Goal: Transaction & Acquisition: Book appointment/travel/reservation

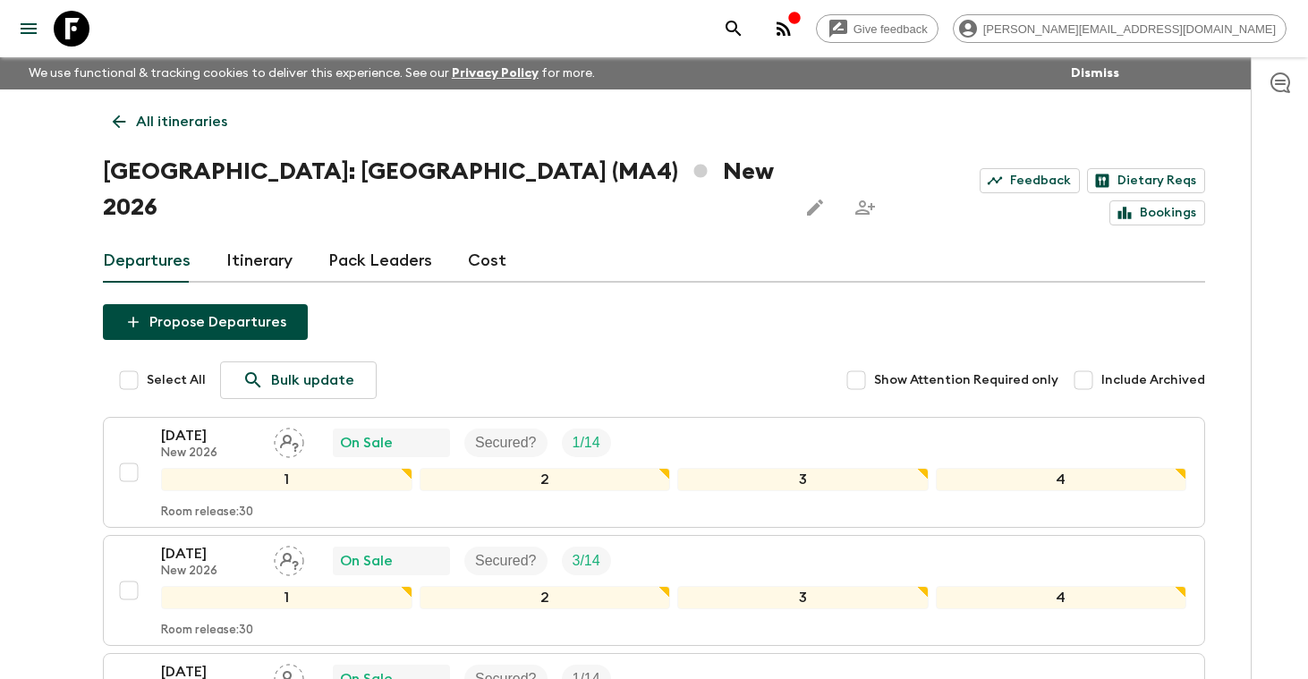
click at [173, 122] on p "All itineraries" at bounding box center [181, 121] width 91 height 21
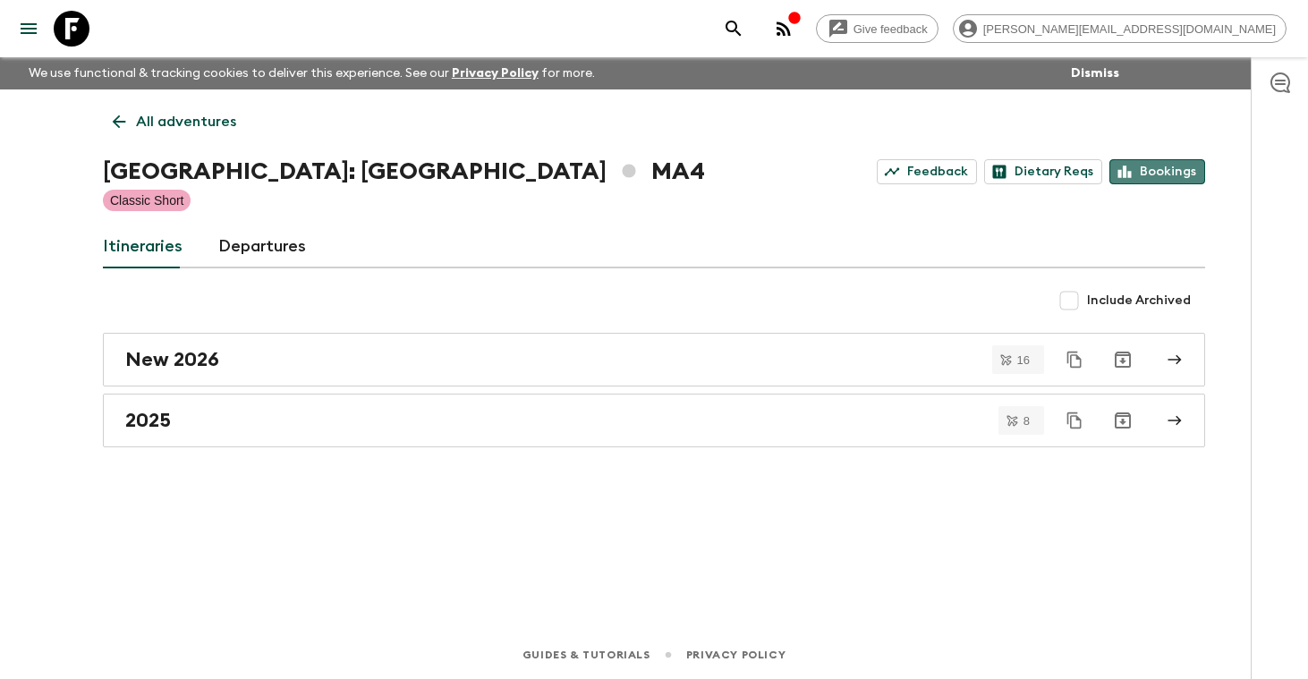
click at [1173, 172] on link "Bookings" at bounding box center [1158, 171] width 96 height 25
click at [196, 125] on p "All adventures" at bounding box center [186, 121] width 100 height 21
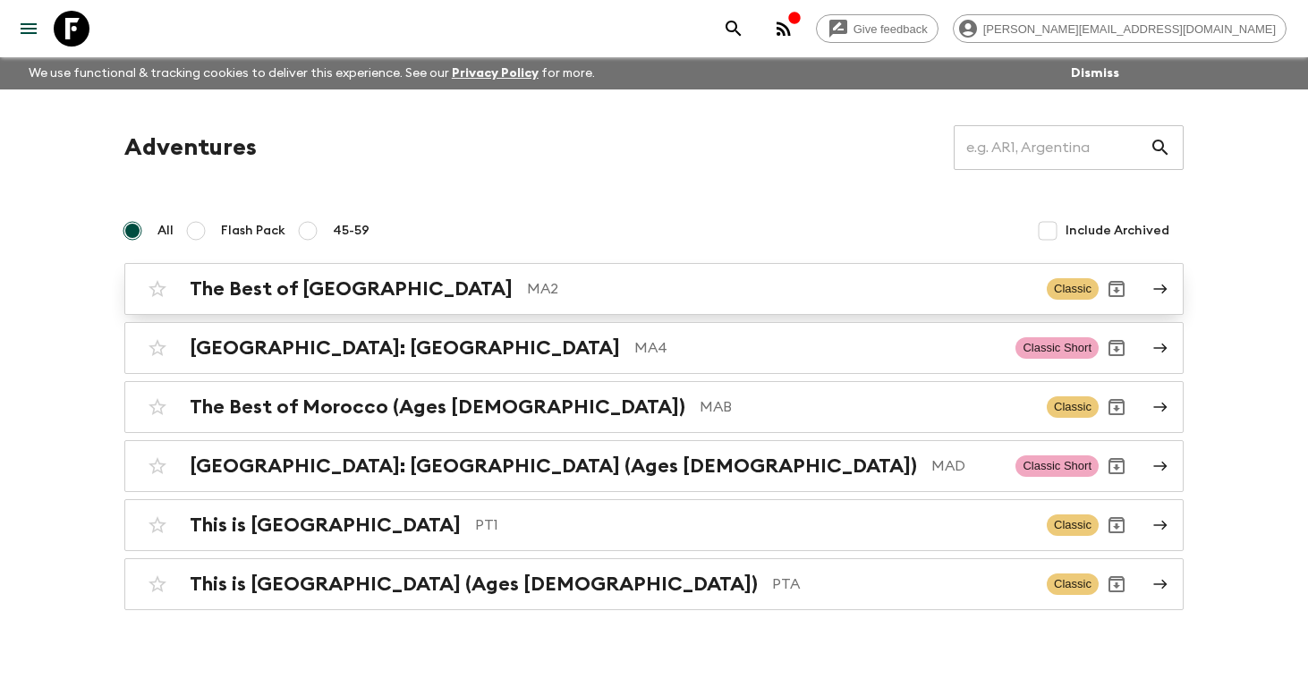
click at [254, 281] on h2 "The Best of [GEOGRAPHIC_DATA]" at bounding box center [351, 288] width 323 height 23
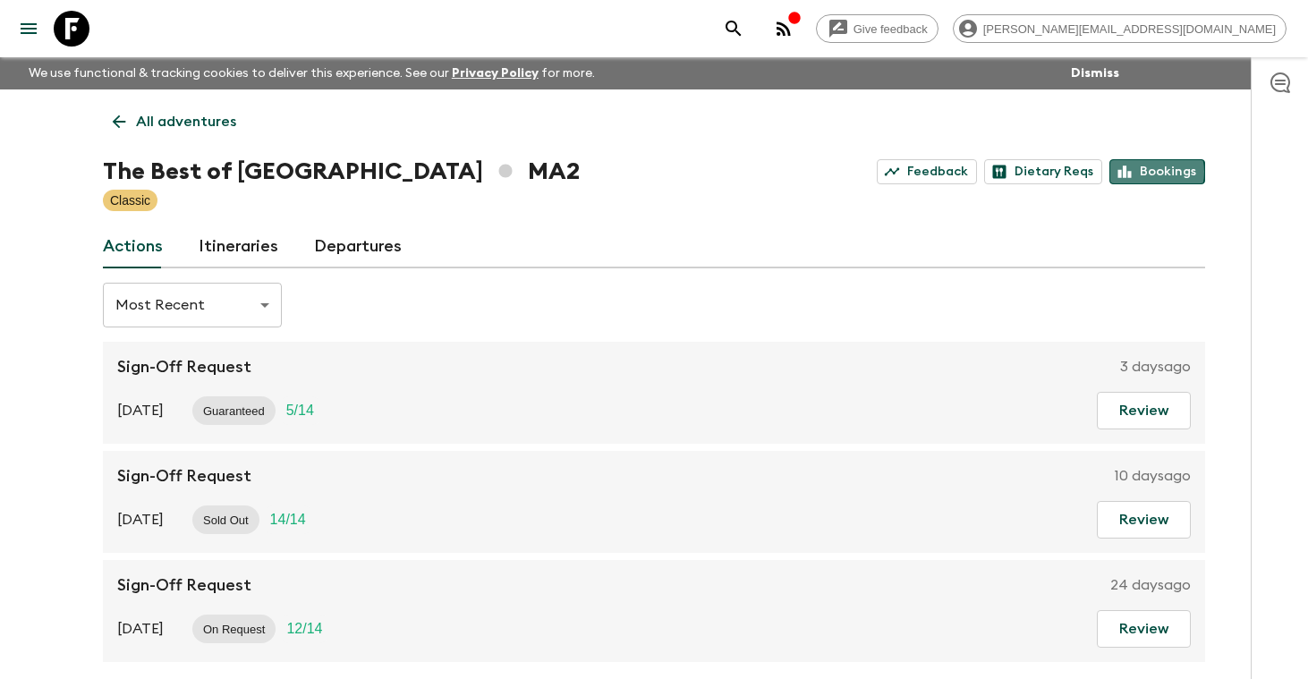
click at [1153, 172] on link "Bookings" at bounding box center [1158, 171] width 96 height 25
click at [189, 114] on p "All adventures" at bounding box center [186, 121] width 100 height 21
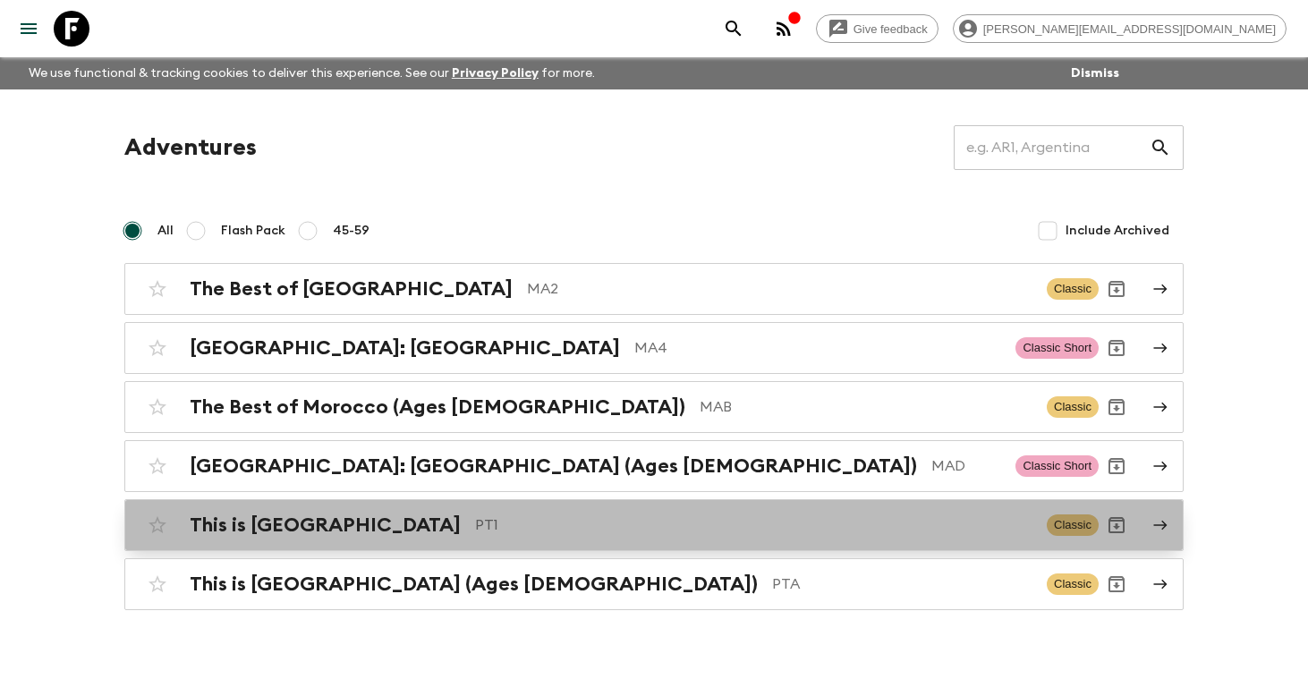
click at [270, 519] on h2 "This is [GEOGRAPHIC_DATA]" at bounding box center [325, 525] width 271 height 23
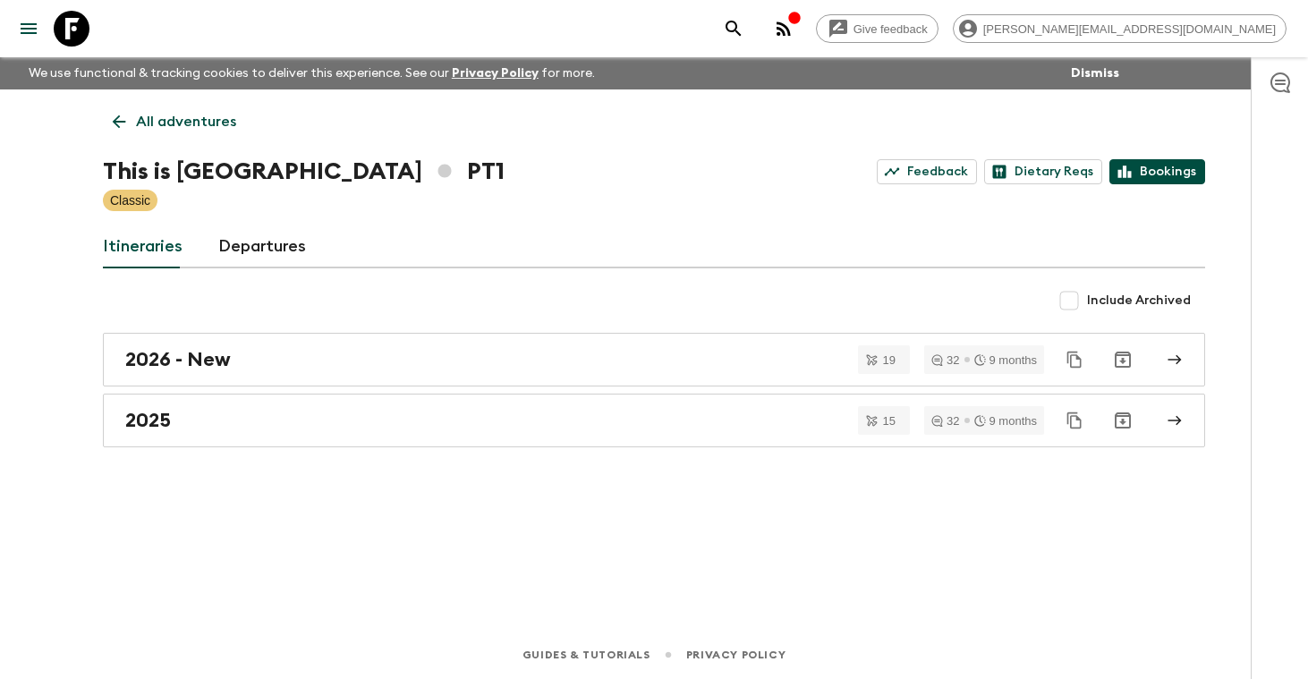
click at [1162, 171] on link "Bookings" at bounding box center [1158, 171] width 96 height 25
